Goal: Information Seeking & Learning: Compare options

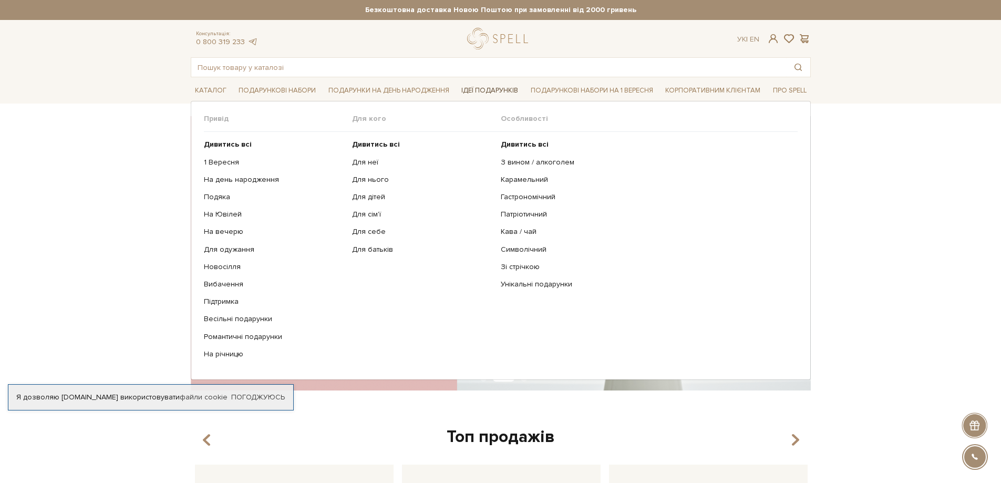
click at [491, 89] on link "Ідеї подарунків" at bounding box center [489, 90] width 65 height 16
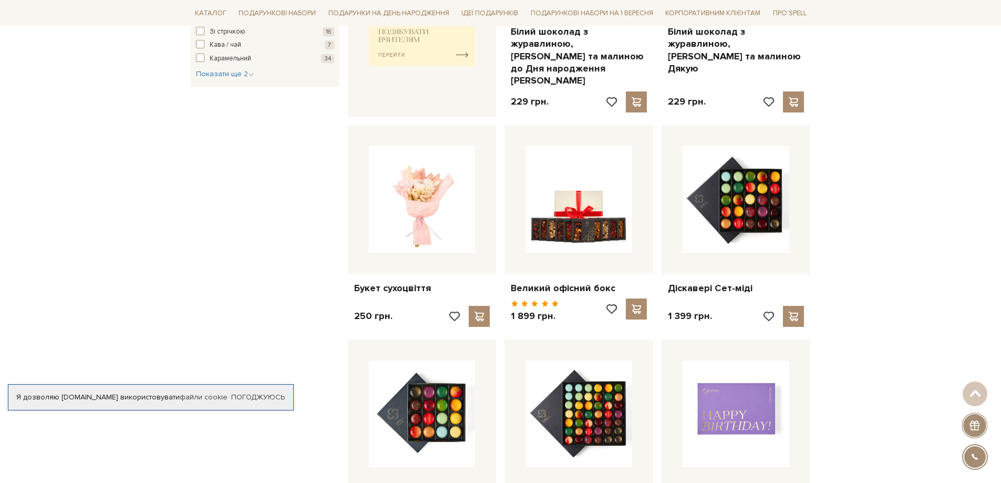
scroll to position [578, 0]
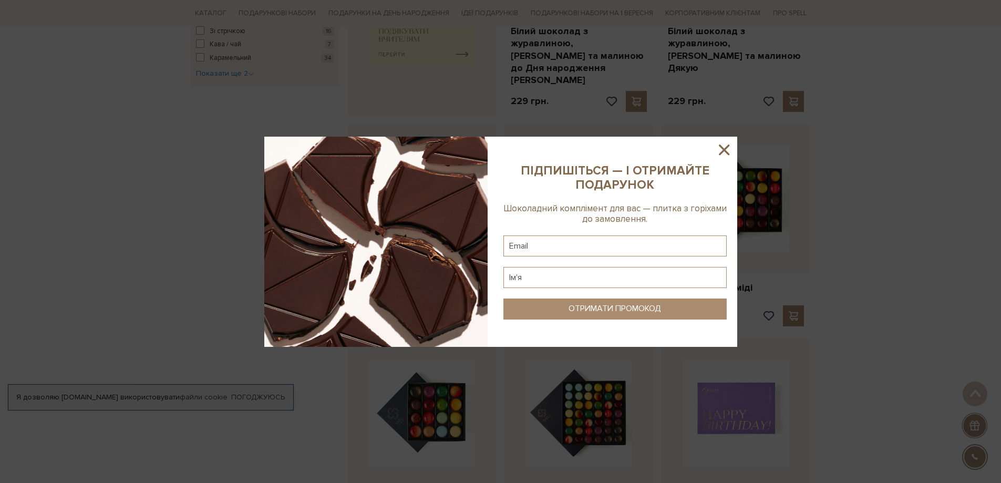
click at [724, 151] on icon at bounding box center [724, 149] width 11 height 11
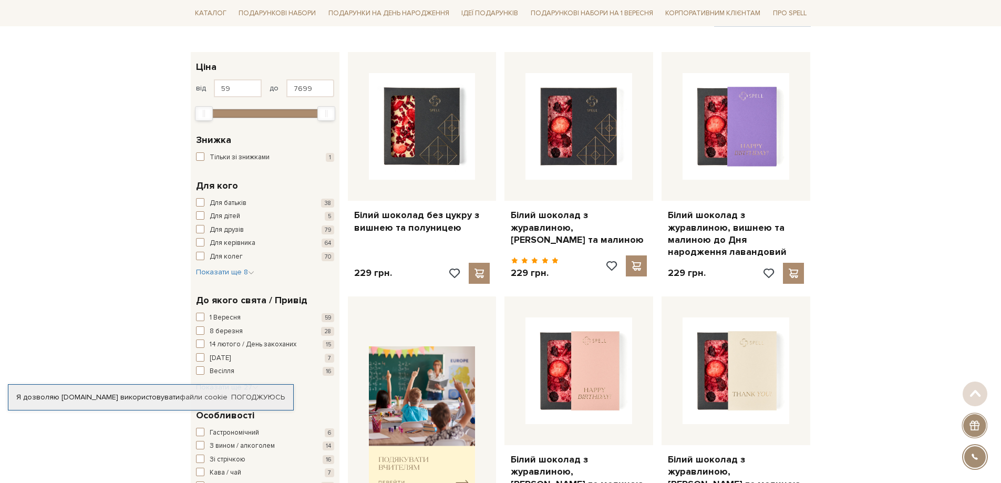
scroll to position [158, 0]
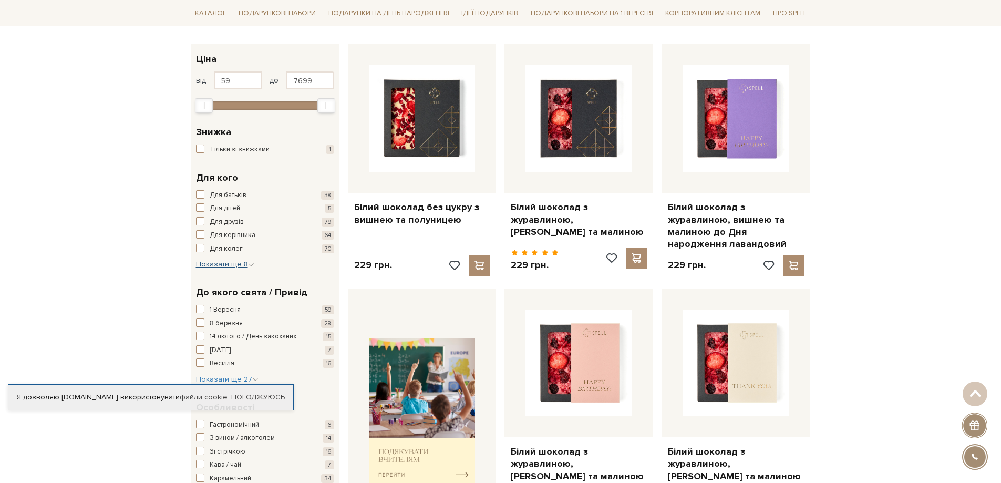
click at [250, 267] on icon "button" at bounding box center [251, 265] width 6 height 6
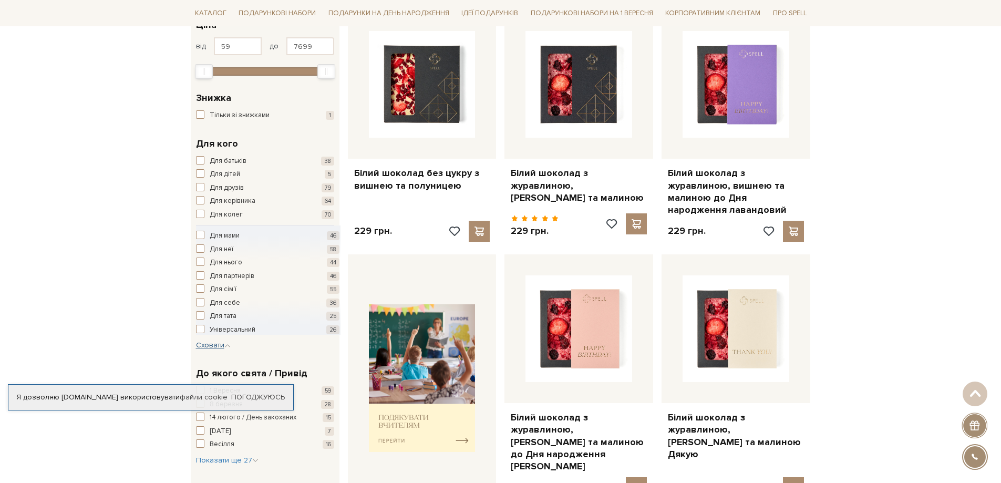
scroll to position [210, 0]
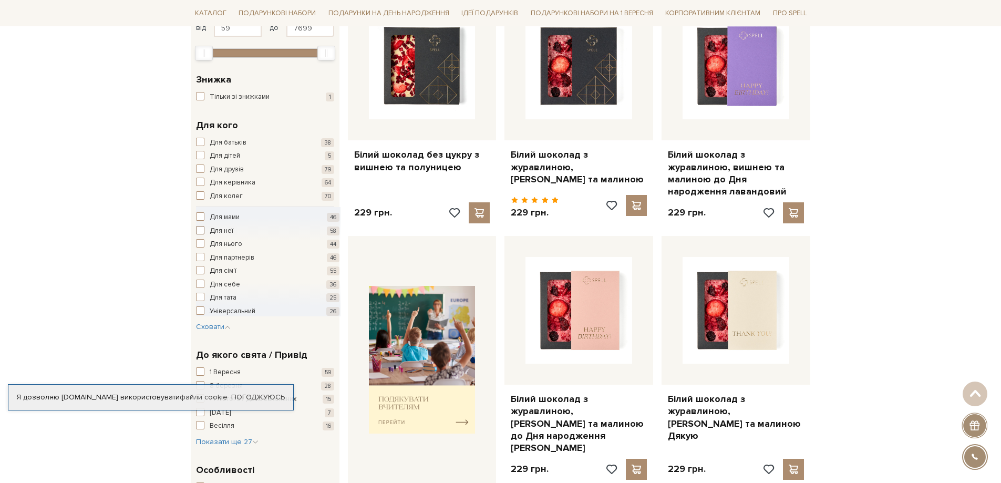
click at [200, 230] on span "button" at bounding box center [200, 230] width 8 height 8
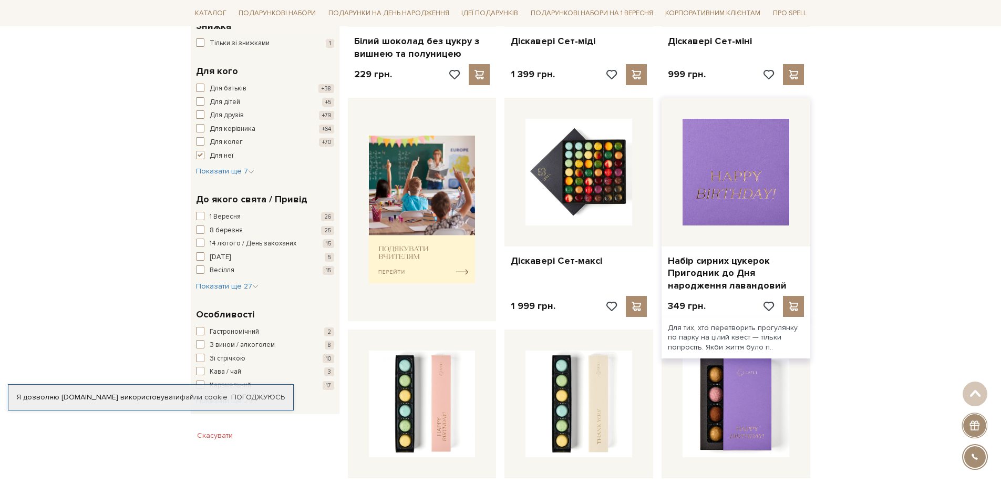
scroll to position [210, 0]
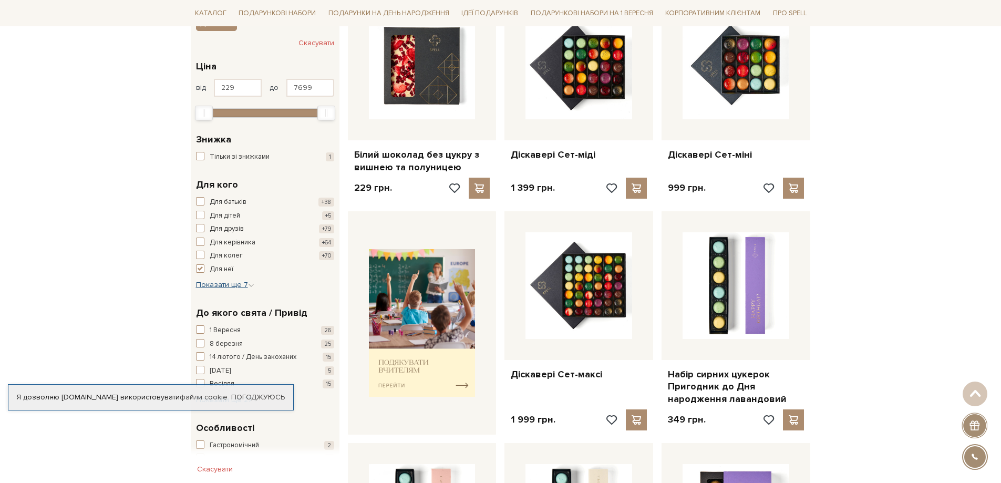
click at [217, 285] on span "Показати ще 7" at bounding box center [225, 284] width 58 height 9
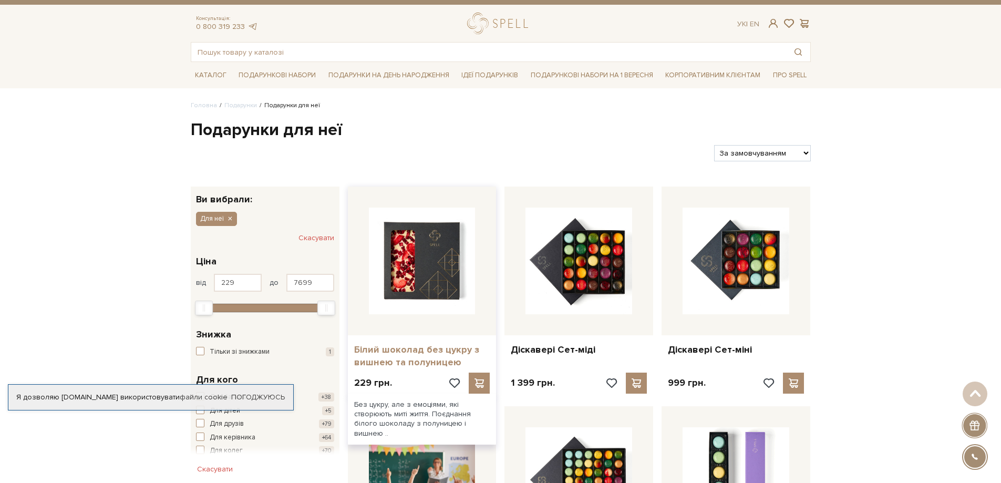
scroll to position [0, 0]
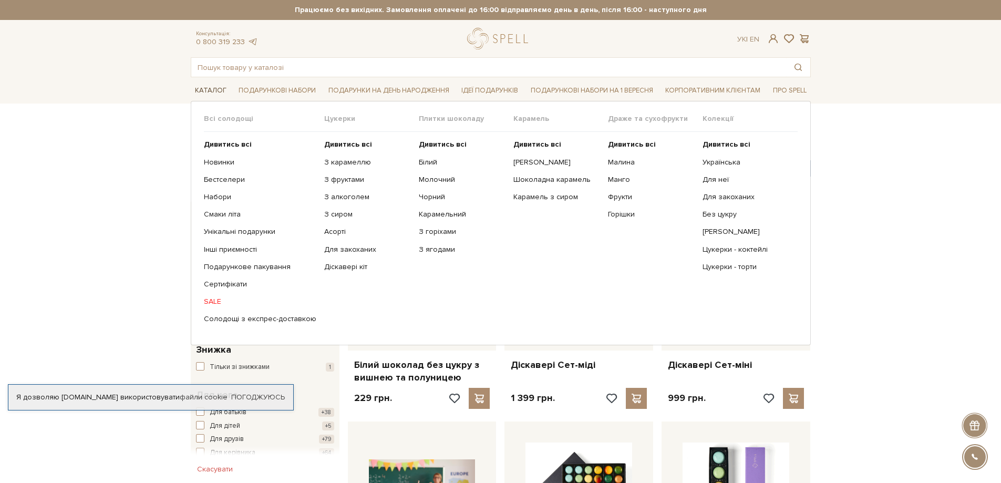
click at [216, 90] on link "Каталог" at bounding box center [211, 90] width 40 height 16
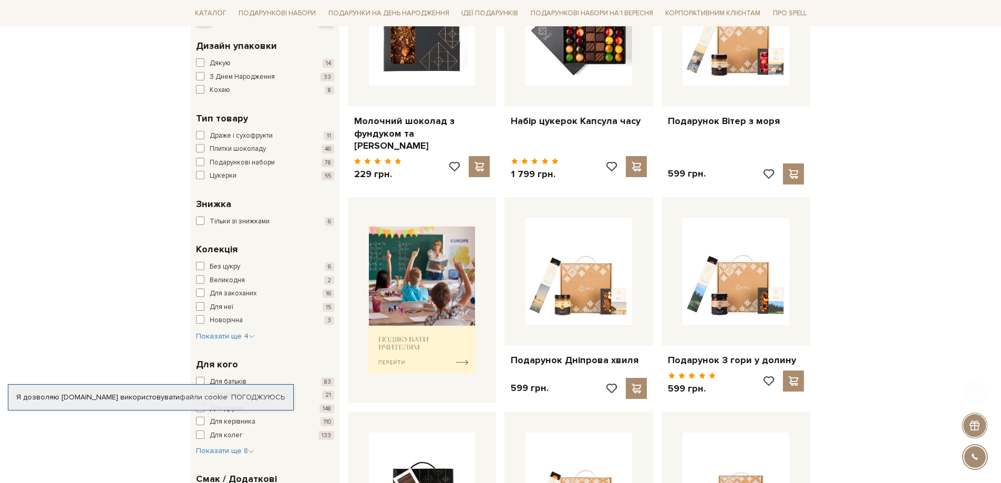
scroll to position [263, 0]
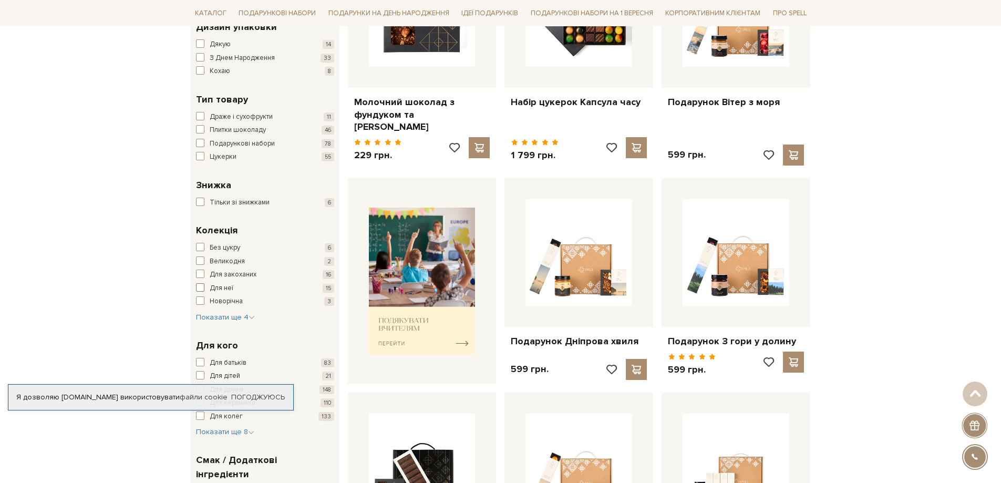
click at [202, 288] on span "button" at bounding box center [200, 287] width 8 height 8
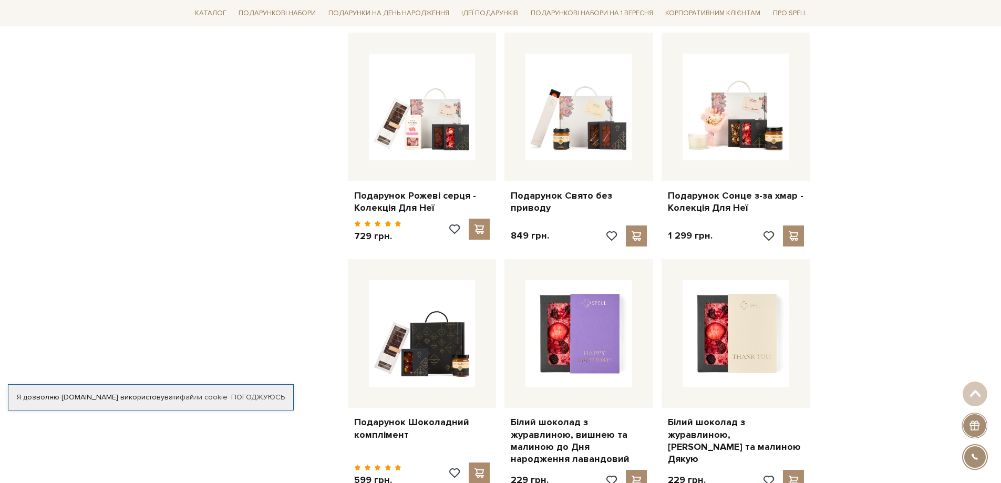
scroll to position [840, 0]
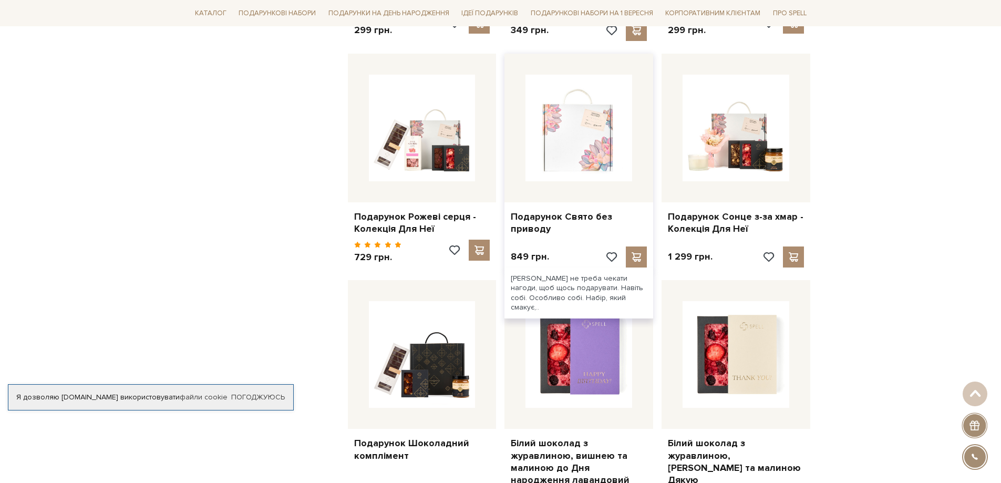
click at [576, 170] on img at bounding box center [578, 128] width 107 height 107
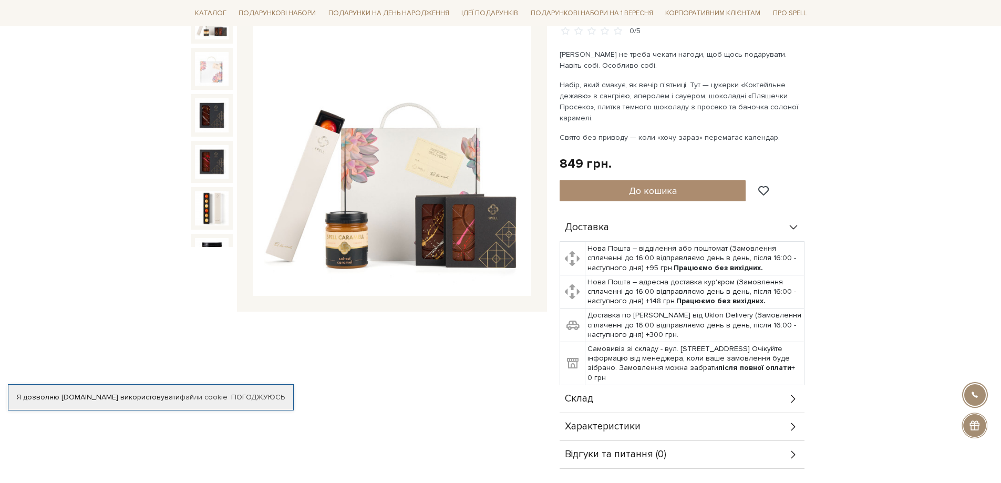
scroll to position [105, 0]
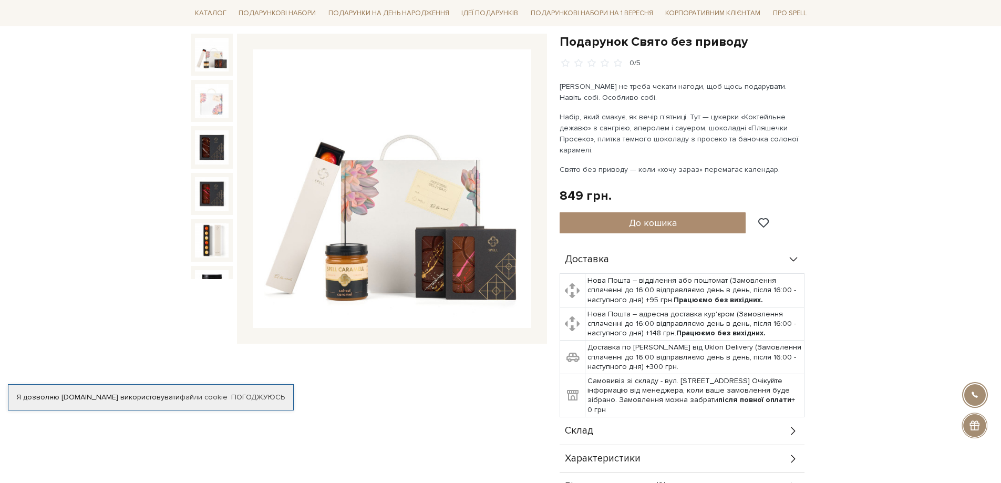
click at [510, 175] on img at bounding box center [392, 188] width 278 height 278
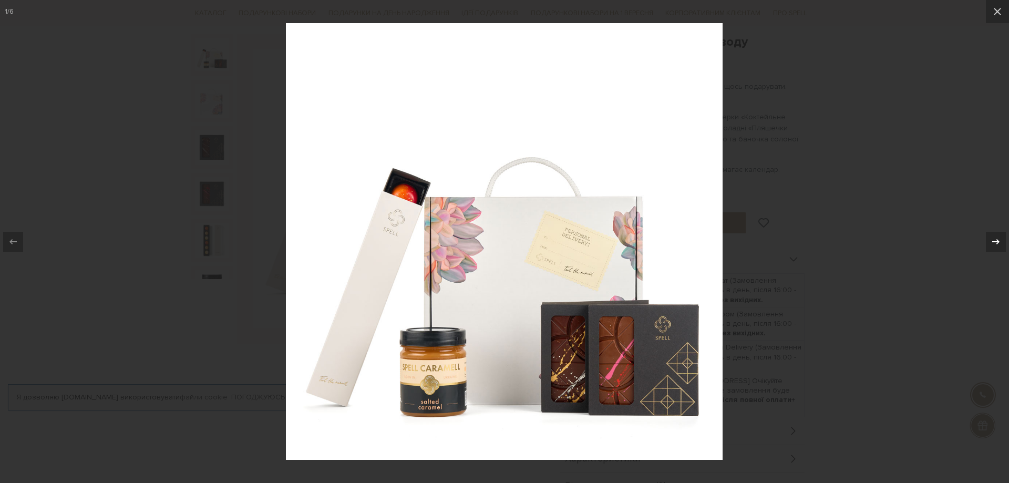
click at [996, 243] on icon at bounding box center [995, 240] width 7 height 5
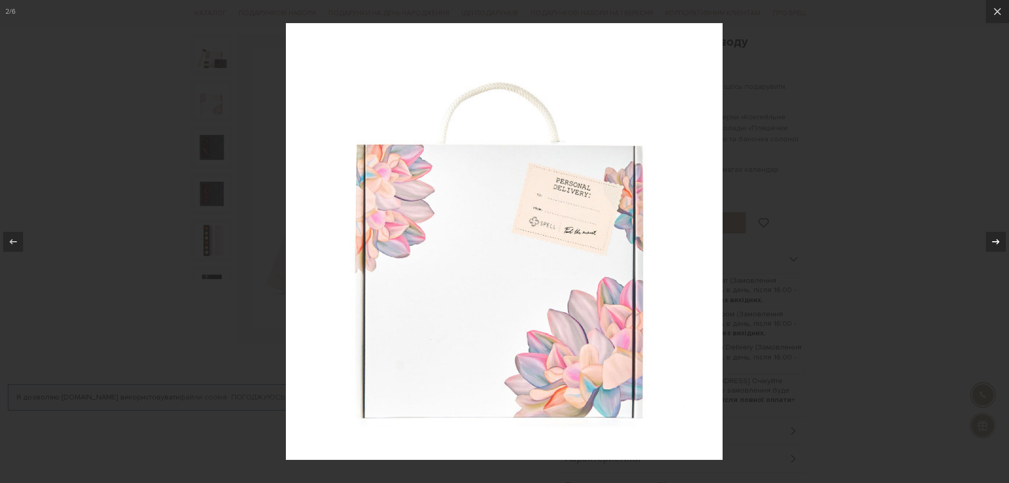
click at [996, 243] on icon at bounding box center [995, 240] width 7 height 5
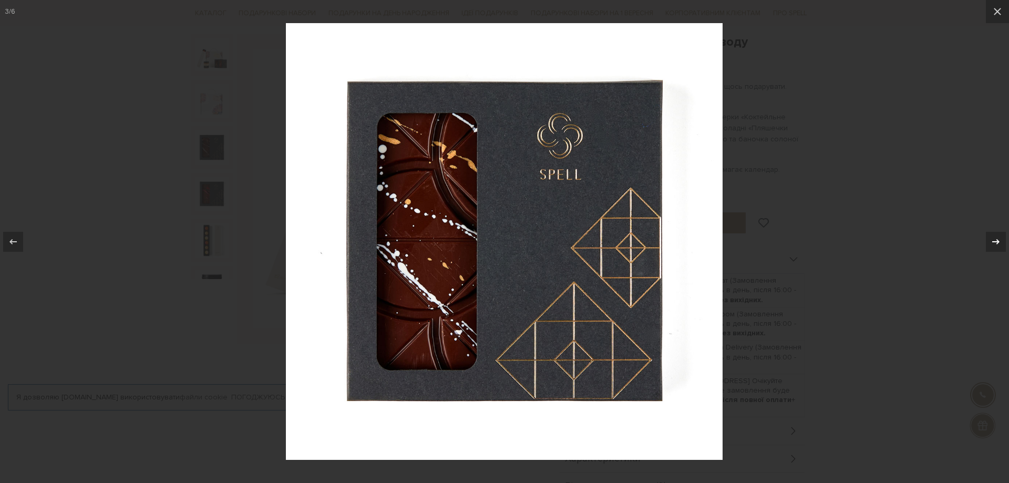
click at [996, 243] on icon at bounding box center [995, 240] width 7 height 5
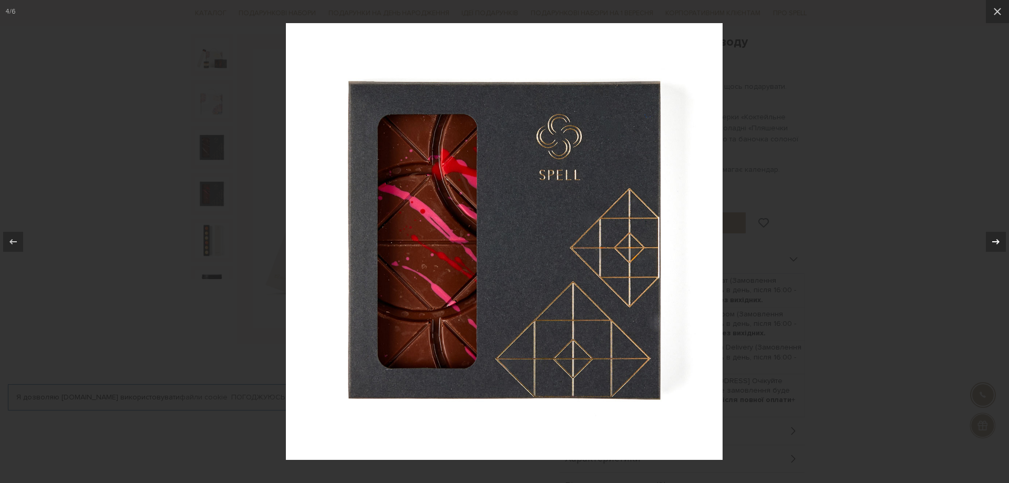
click at [996, 243] on icon at bounding box center [995, 240] width 7 height 5
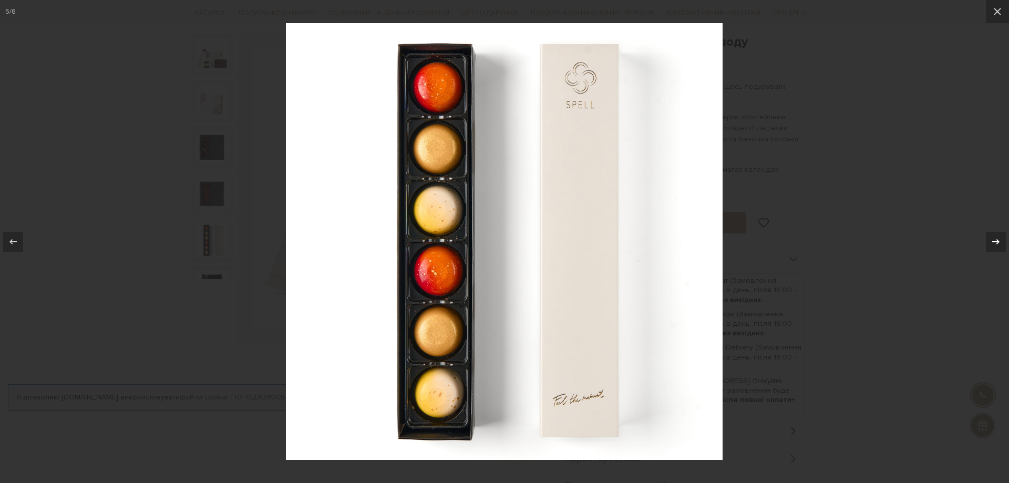
click at [996, 243] on icon at bounding box center [995, 240] width 7 height 5
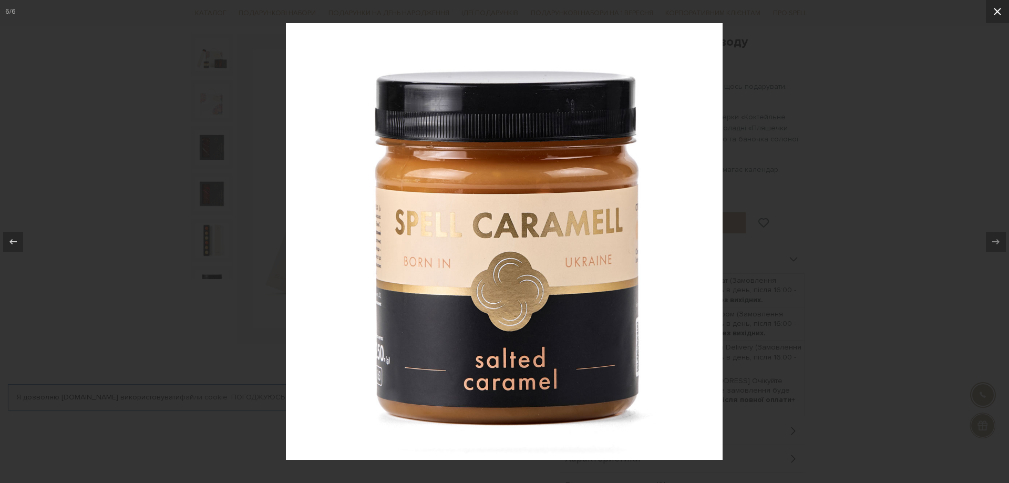
click at [1000, 11] on button at bounding box center [996, 11] width 23 height 23
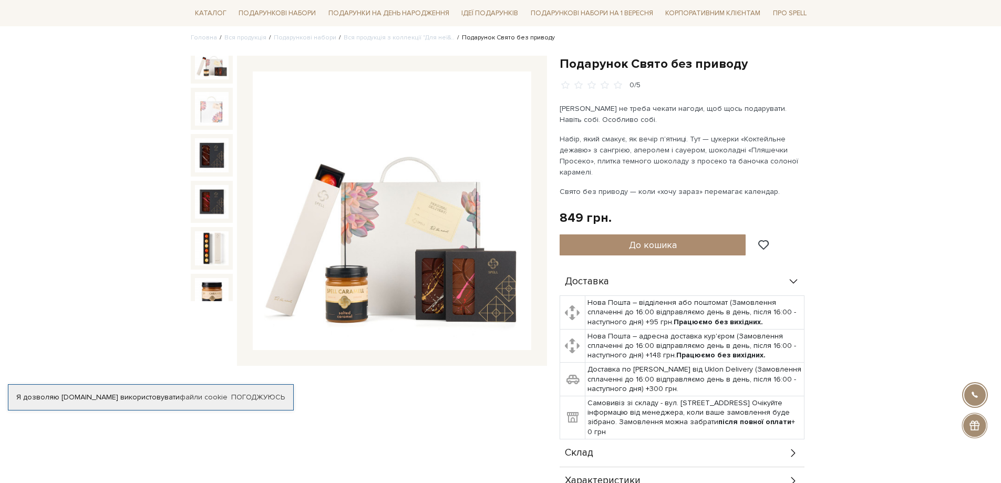
scroll to position [105, 0]
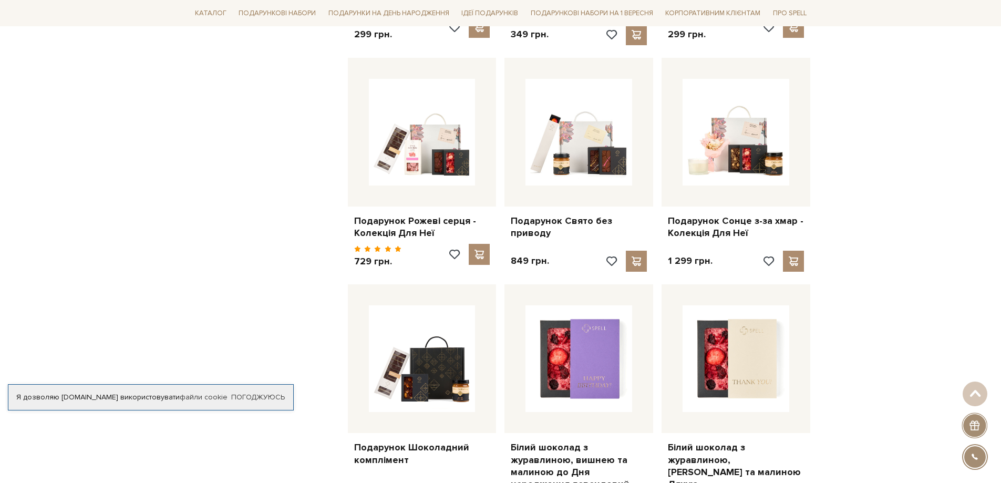
scroll to position [840, 0]
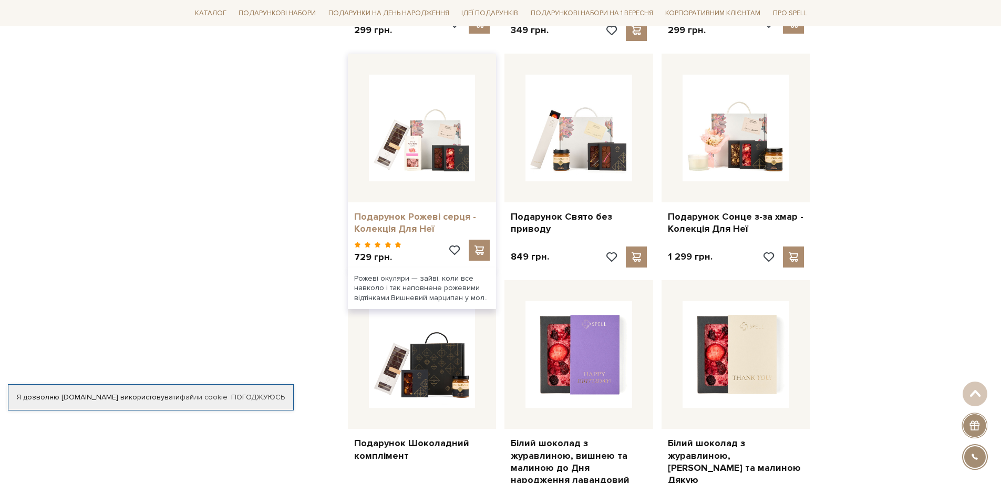
click at [373, 225] on link "Подарунок Рожеві серця - Колекція Для Неї" at bounding box center [422, 223] width 136 height 25
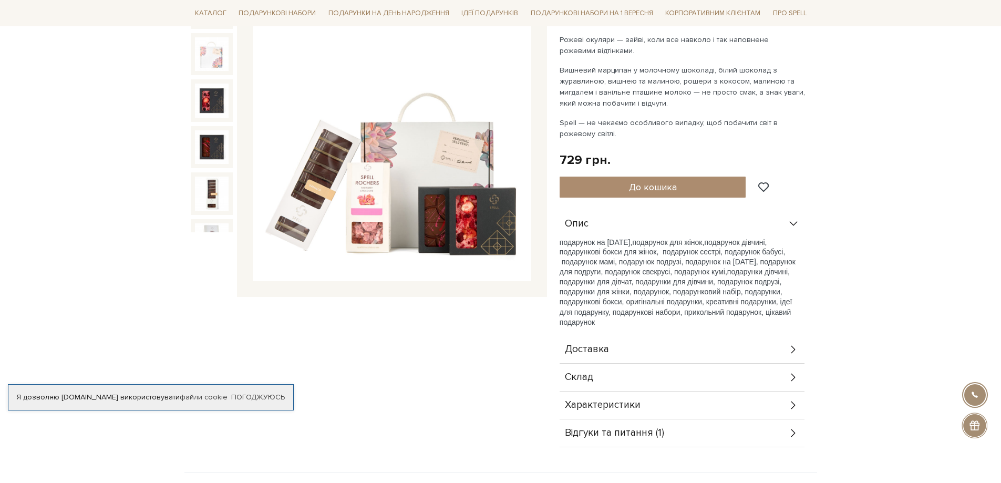
scroll to position [158, 0]
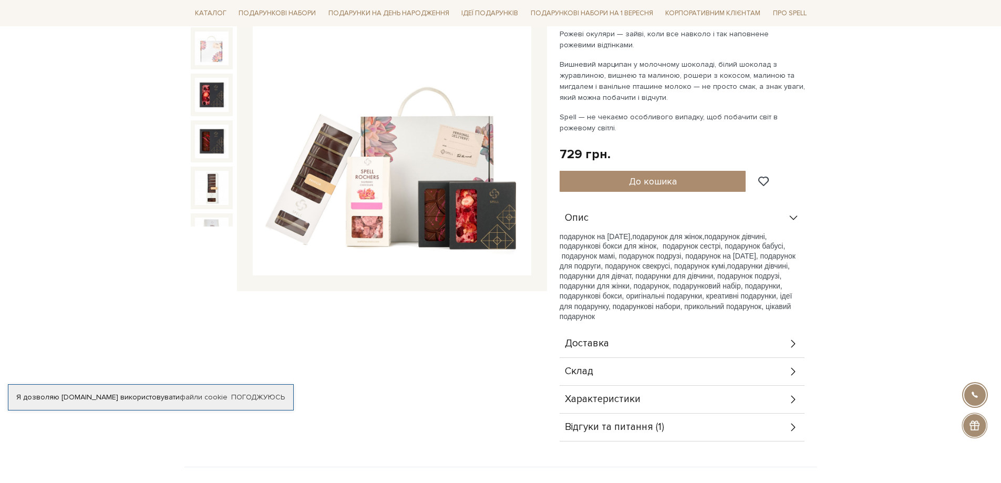
click at [373, 199] on img at bounding box center [392, 136] width 278 height 278
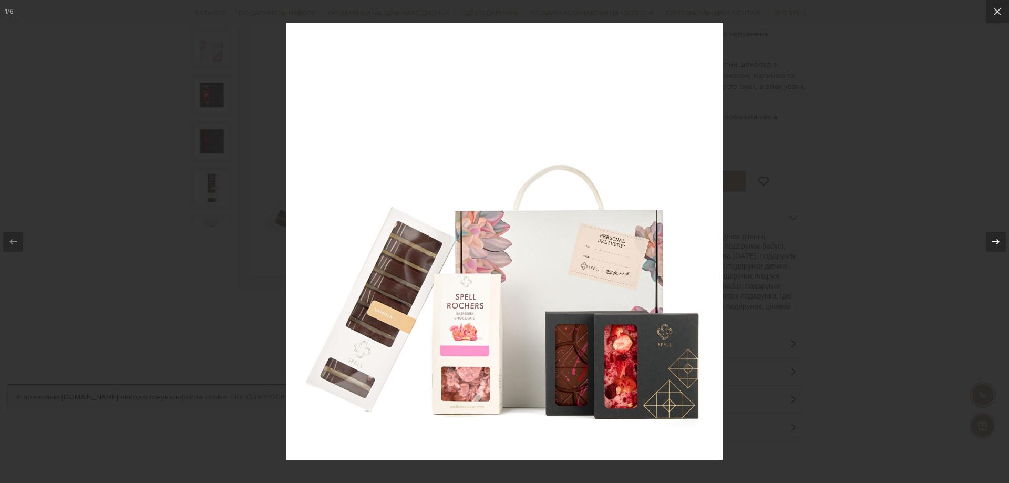
click at [988, 240] on div at bounding box center [995, 242] width 20 height 20
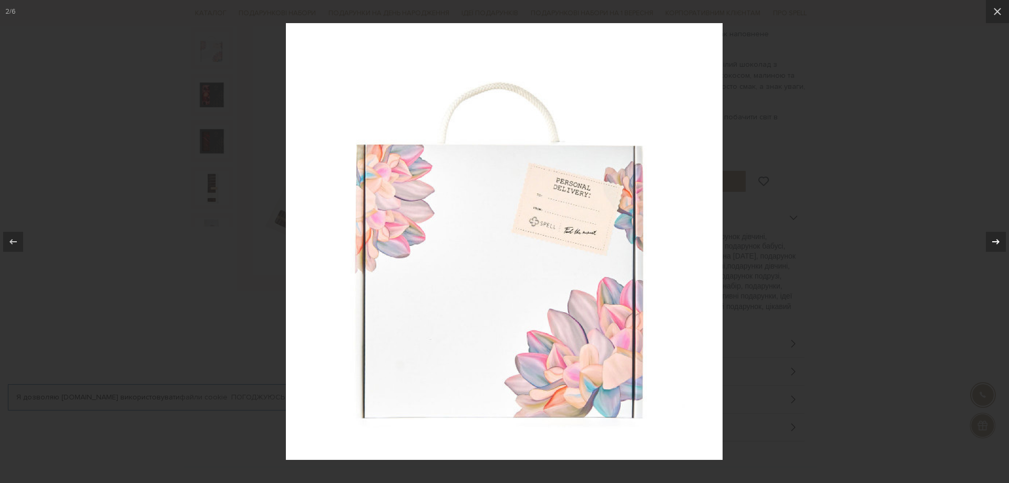
click at [988, 240] on div at bounding box center [995, 242] width 20 height 20
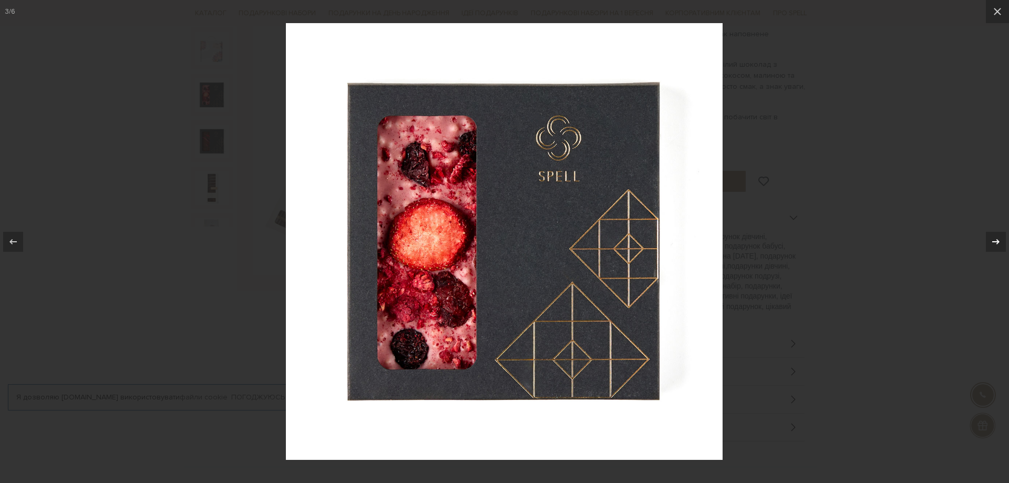
click at [988, 240] on div at bounding box center [995, 242] width 20 height 20
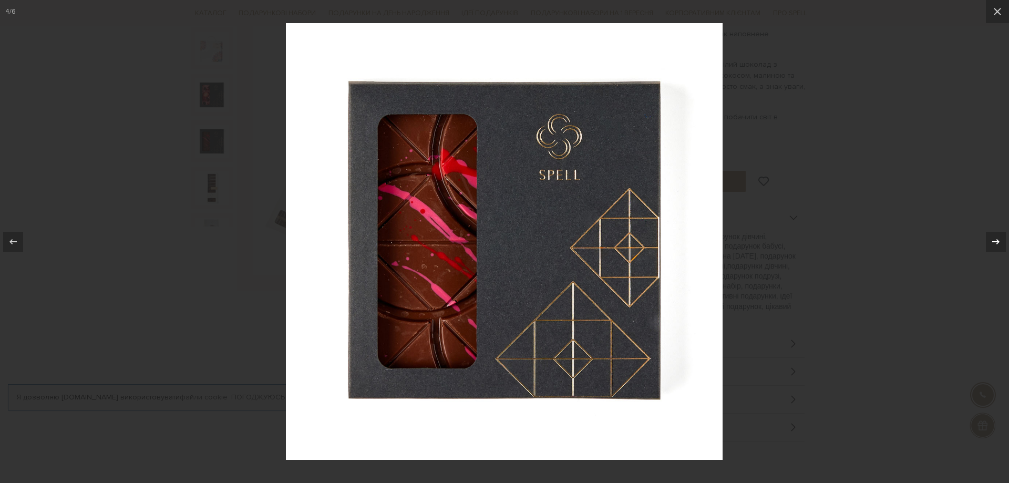
click at [988, 240] on div at bounding box center [995, 242] width 20 height 20
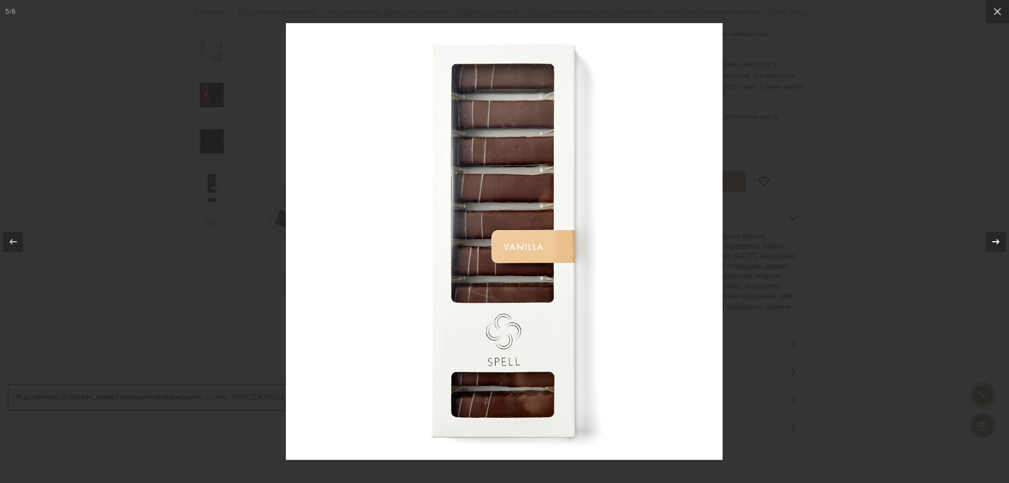
click at [988, 240] on div at bounding box center [995, 242] width 20 height 20
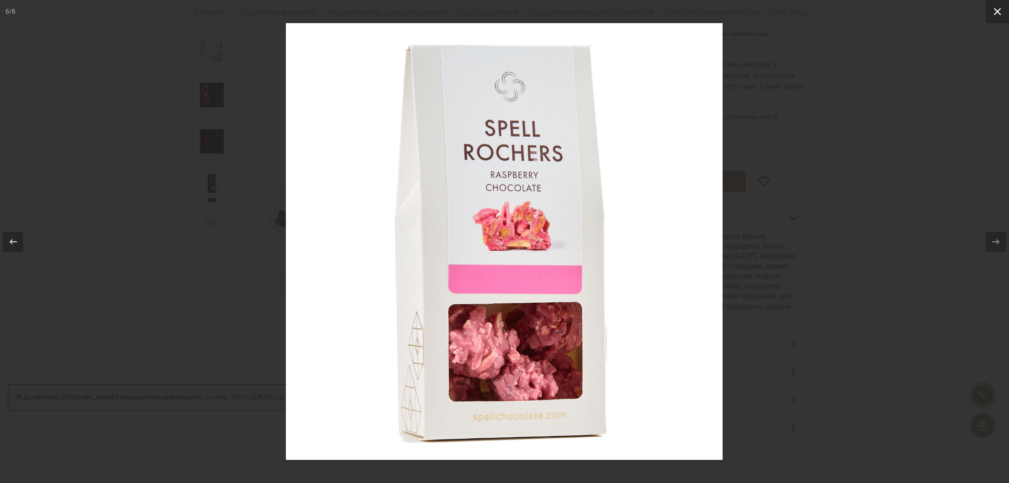
click at [995, 8] on icon at bounding box center [997, 11] width 13 height 13
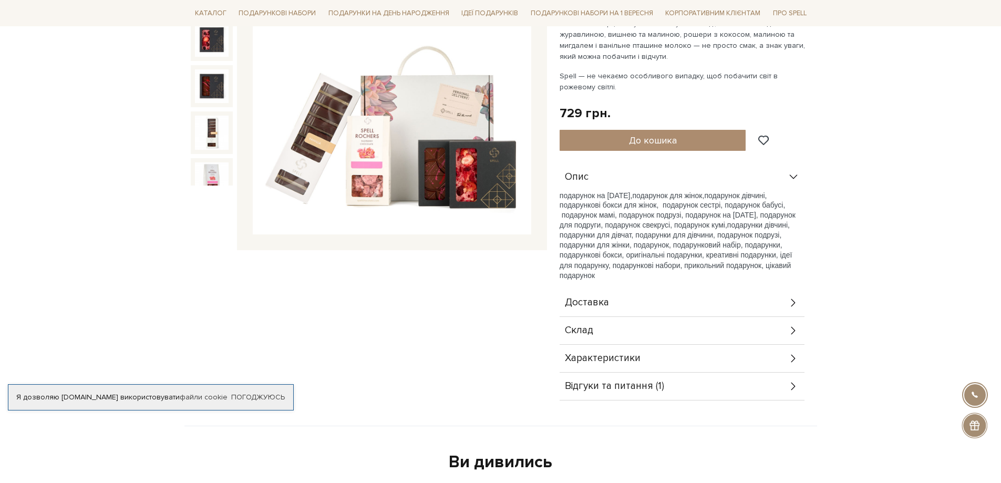
scroll to position [158, 0]
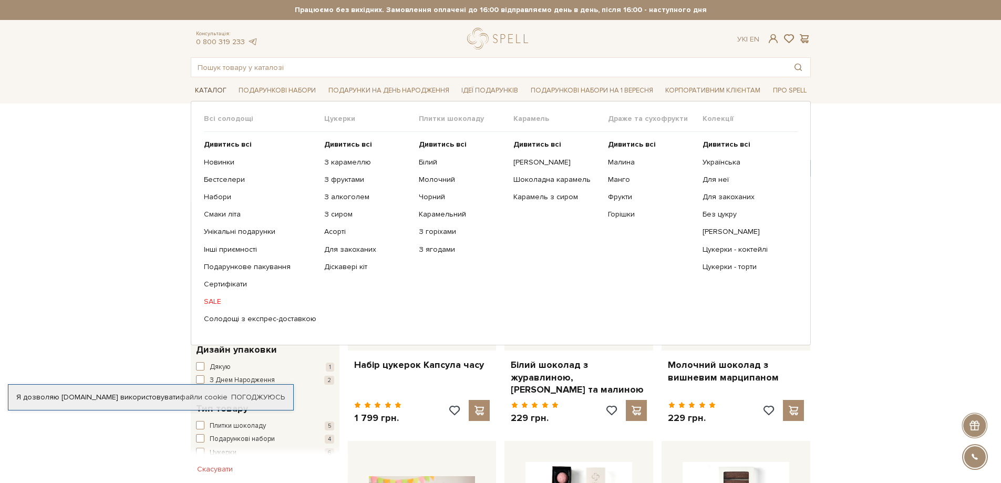
click at [208, 90] on link "Каталог" at bounding box center [211, 90] width 40 height 16
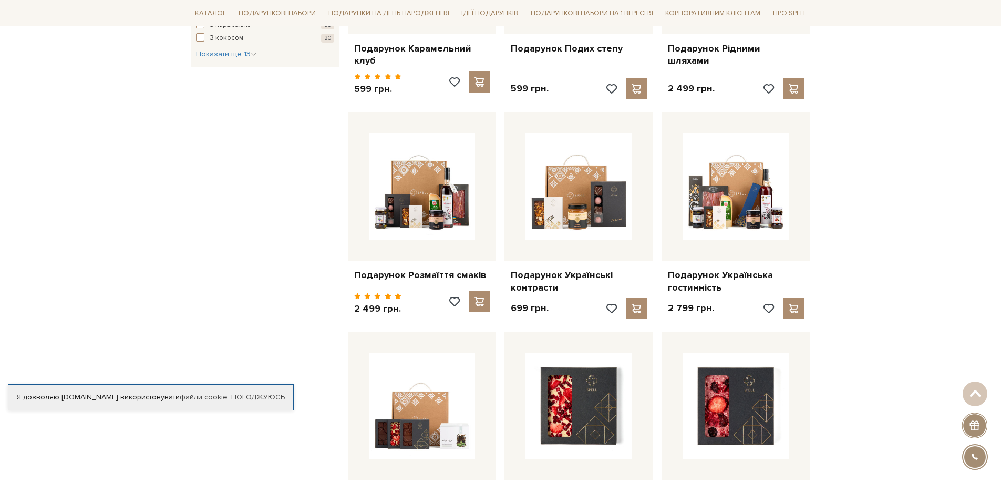
scroll to position [788, 0]
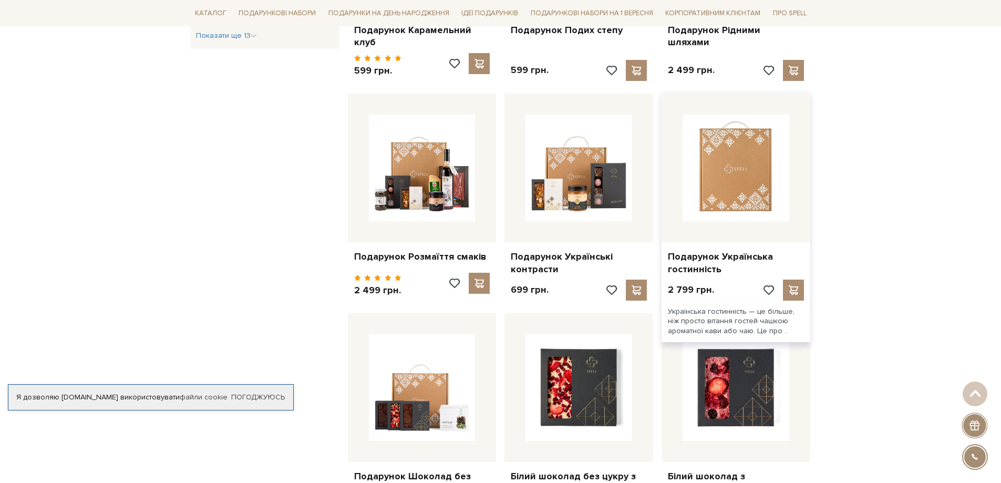
click at [724, 170] on img at bounding box center [735, 168] width 107 height 107
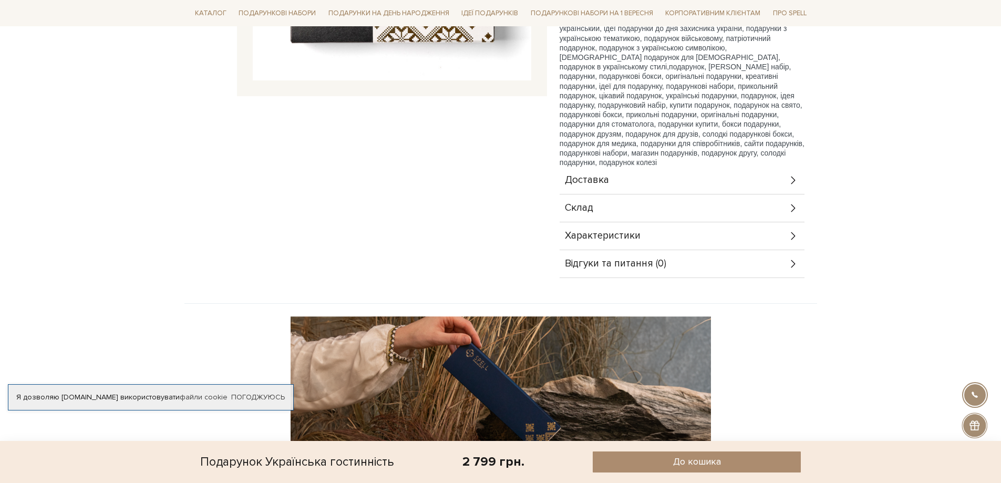
scroll to position [368, 0]
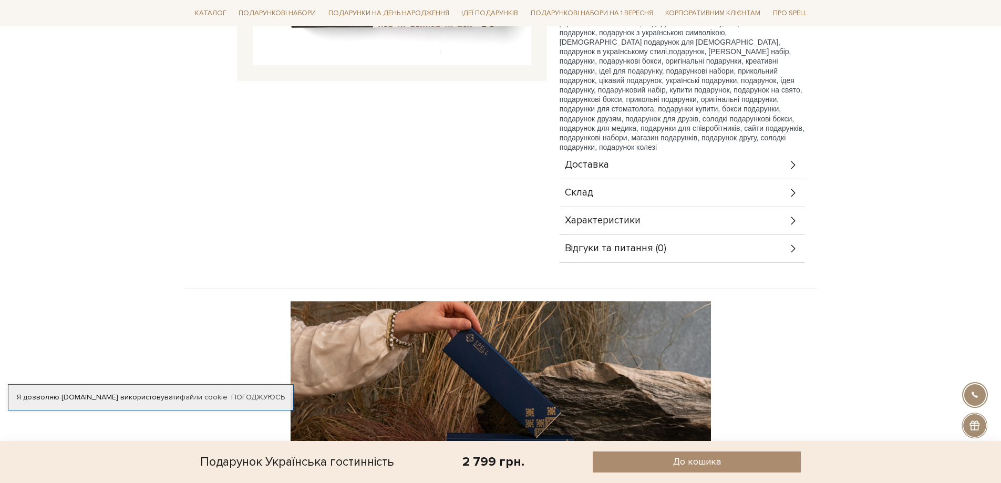
click at [790, 187] on icon at bounding box center [793, 193] width 12 height 12
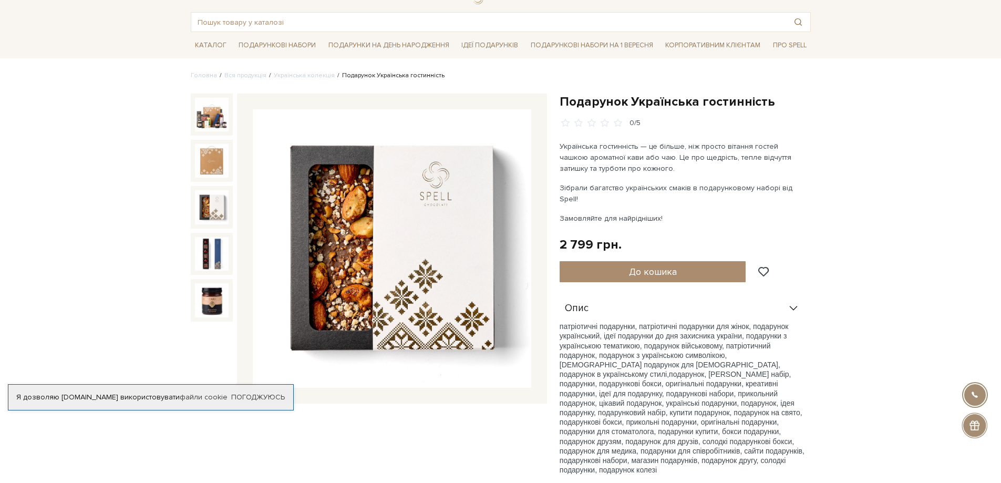
scroll to position [0, 0]
